Goal: Subscribe to service/newsletter

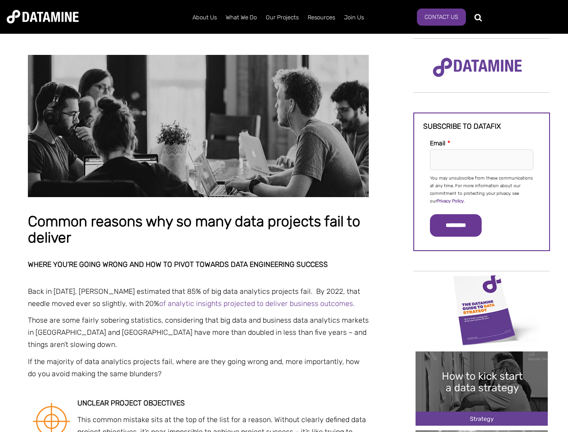
click at [482, 189] on p "You may unsubscribe from these communications at any time. For more information…" at bounding box center [481, 190] width 103 height 31
click at [461, 225] on input "*********" at bounding box center [456, 225] width 52 height 22
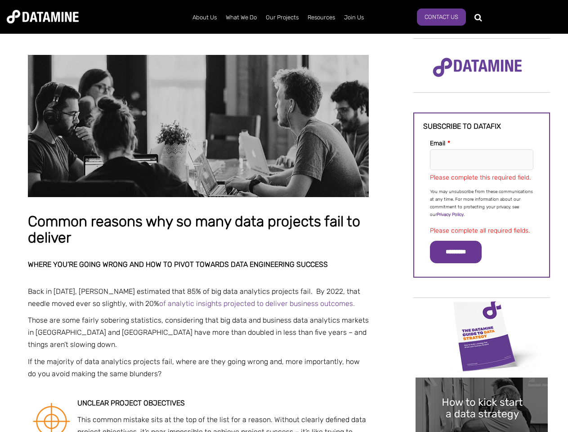
click at [482, 309] on img "Image grid with {{ image_count }} images." at bounding box center [482, 336] width 132 height 74
click at [482, 309] on div "✕" at bounding box center [284, 216] width 568 height 432
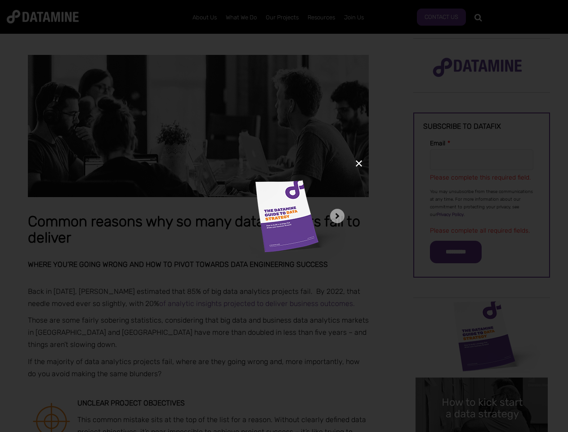
click at [482, 388] on div "✕" at bounding box center [284, 216] width 568 height 432
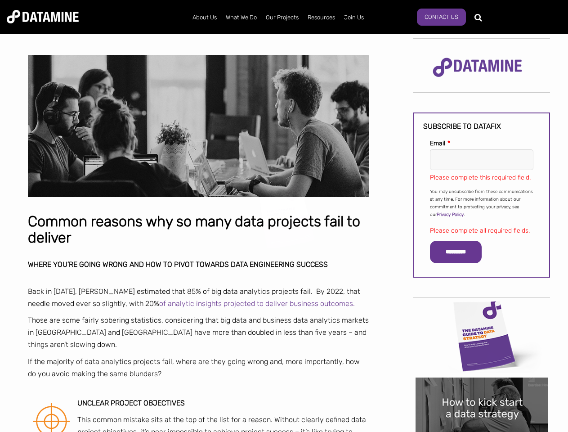
click at [482, 388] on img "Image grid with {{ image_count }} images." at bounding box center [482, 414] width 132 height 74
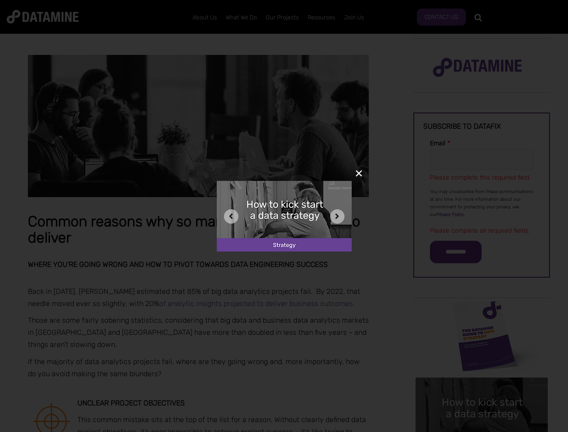
click at [482, 431] on div "✕" at bounding box center [284, 216] width 568 height 432
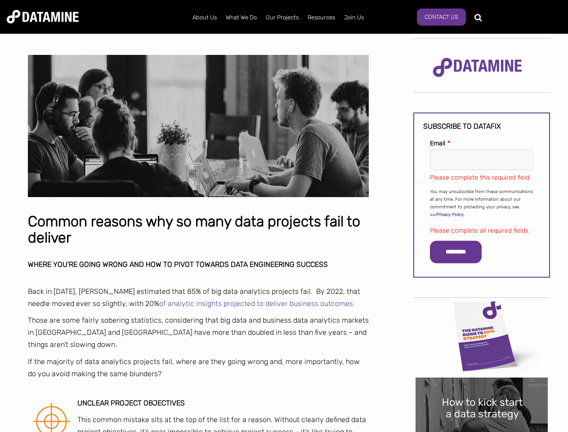
click at [482, 431] on div "✕" at bounding box center [284, 216] width 568 height 432
